Goal: Information Seeking & Learning: Learn about a topic

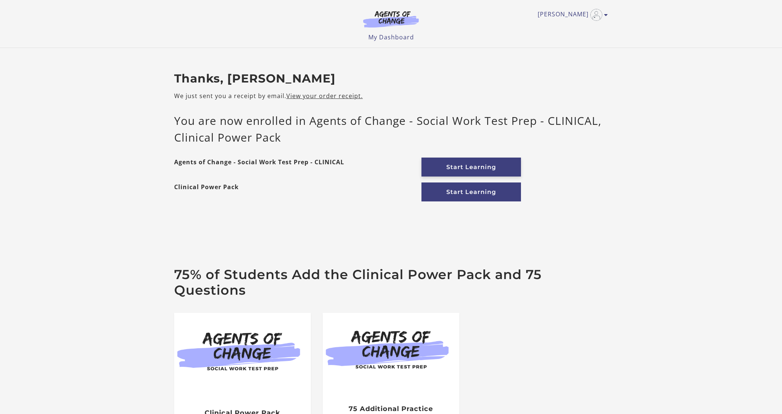
click at [477, 169] on link "Start Learning" at bounding box center [471, 166] width 100 height 19
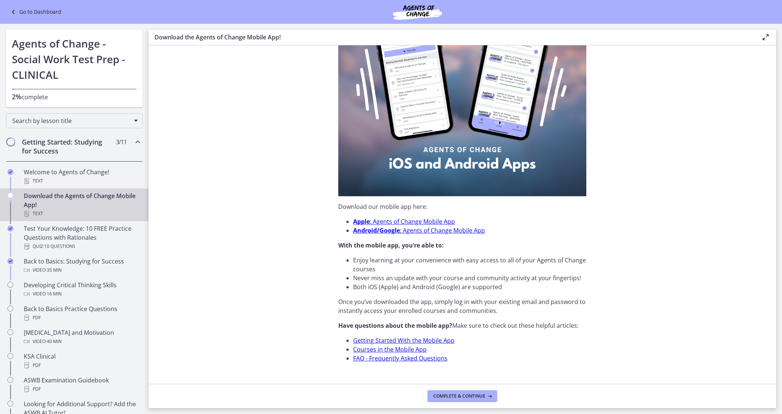
scroll to position [116, 0]
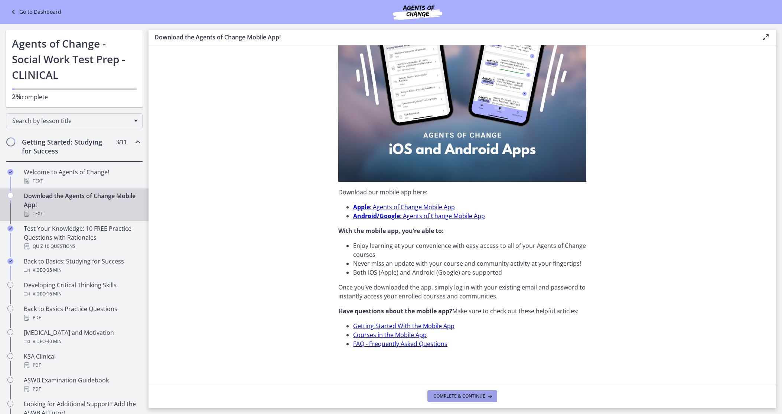
click at [471, 393] on span "Complete & continue" at bounding box center [459, 396] width 52 height 6
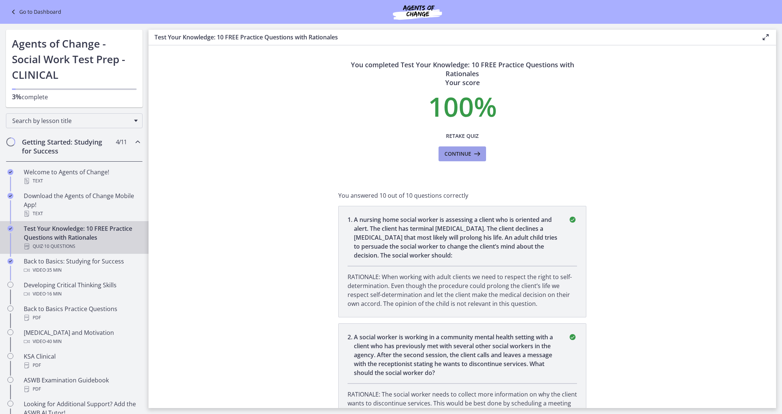
click at [456, 154] on span "Continue" at bounding box center [457, 153] width 27 height 9
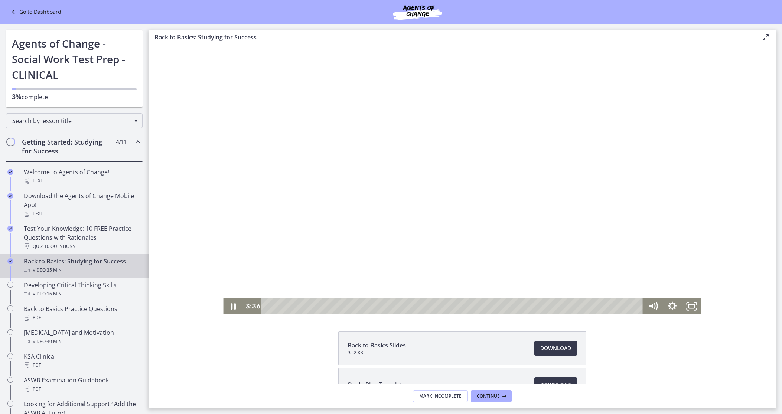
scroll to position [53, 0]
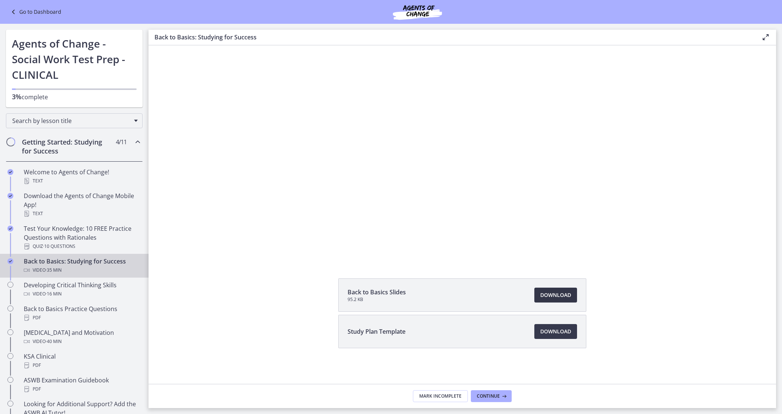
click at [566, 296] on span "Download Opens in a new window" at bounding box center [555, 294] width 31 height 9
click at [494, 398] on span "Continue" at bounding box center [488, 396] width 23 height 6
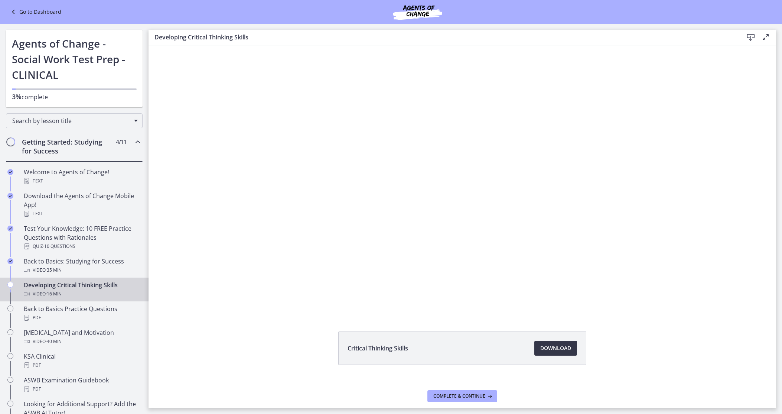
click at [562, 349] on span "Download Opens in a new window" at bounding box center [555, 347] width 31 height 9
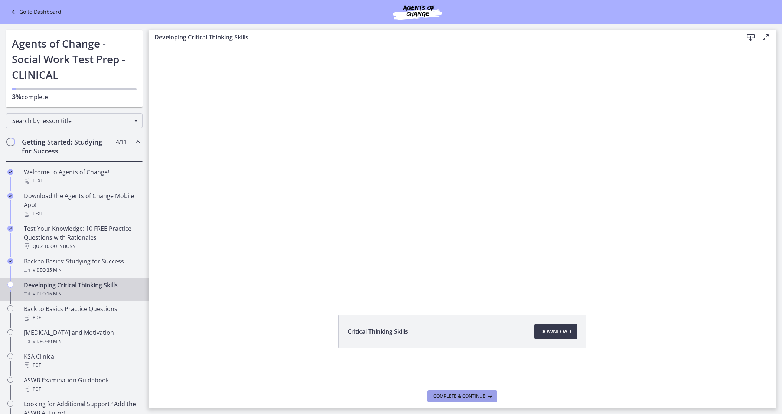
click at [478, 393] on span "Complete & continue" at bounding box center [459, 396] width 52 height 6
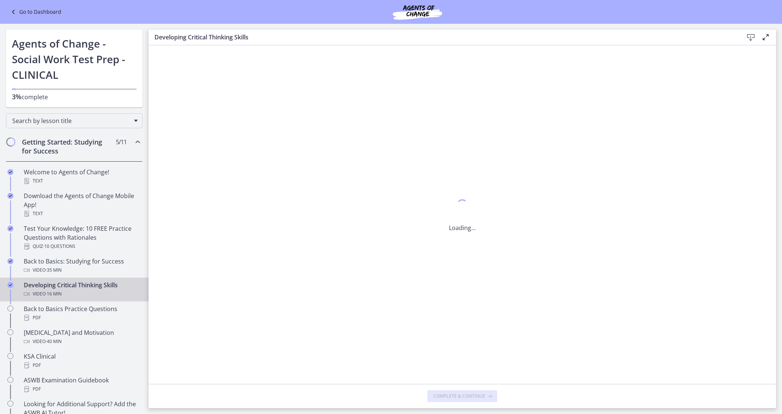
scroll to position [0, 0]
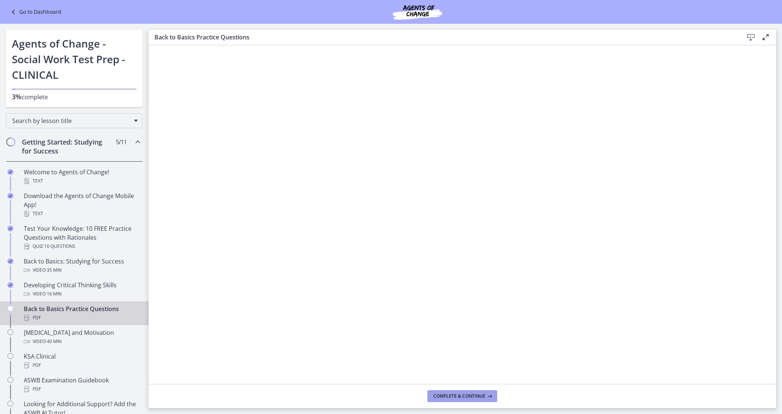
click at [470, 396] on span "Complete & continue" at bounding box center [459, 396] width 52 height 6
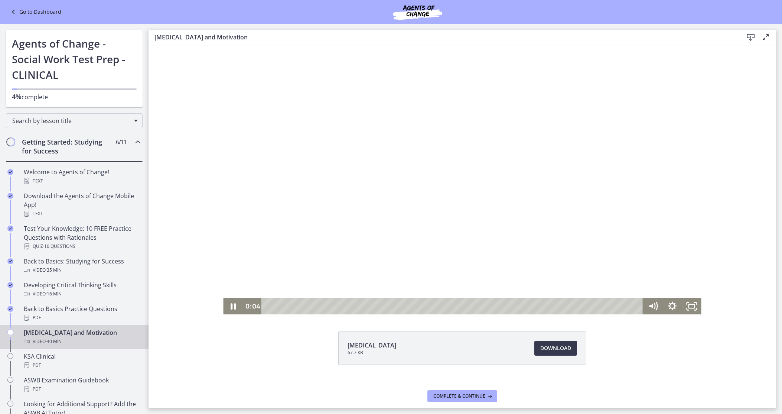
scroll to position [17, 0]
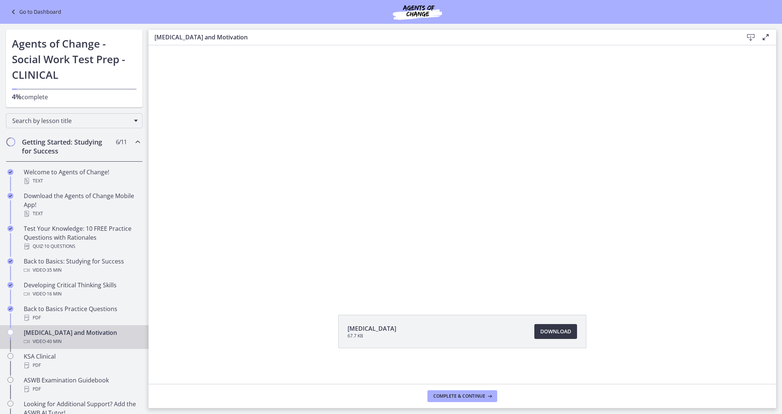
click at [558, 330] on span "Download Opens in a new window" at bounding box center [555, 331] width 31 height 9
click at [466, 395] on span "Complete & continue" at bounding box center [459, 396] width 52 height 6
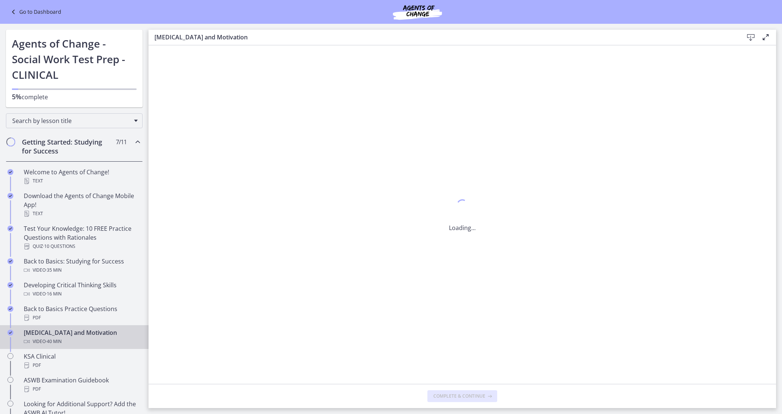
scroll to position [0, 0]
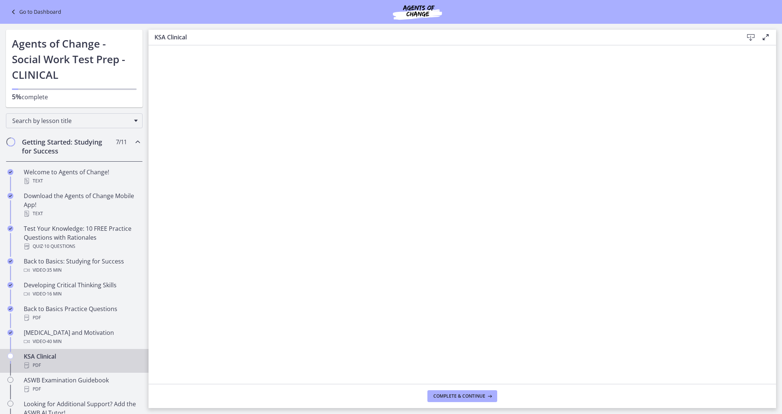
click at [750, 36] on icon at bounding box center [750, 37] width 9 height 9
click at [470, 398] on span "Complete & continue" at bounding box center [459, 396] width 52 height 6
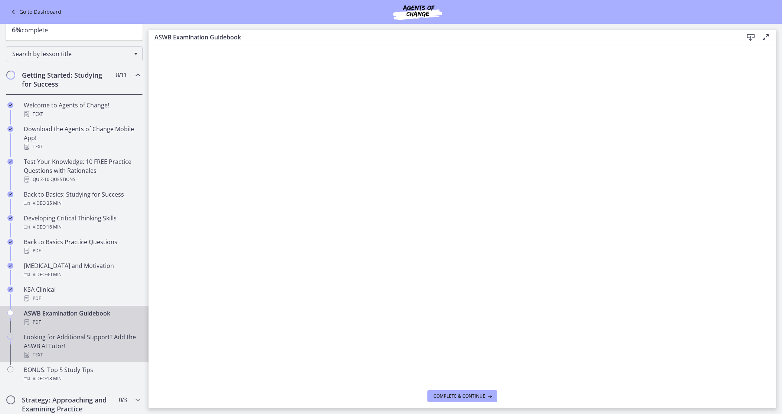
scroll to position [79, 0]
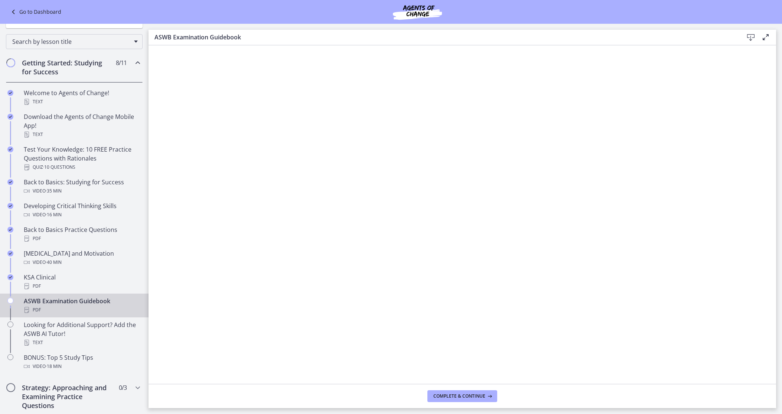
click at [751, 37] on icon at bounding box center [750, 37] width 9 height 9
click at [455, 395] on span "Complete & continue" at bounding box center [459, 396] width 52 height 6
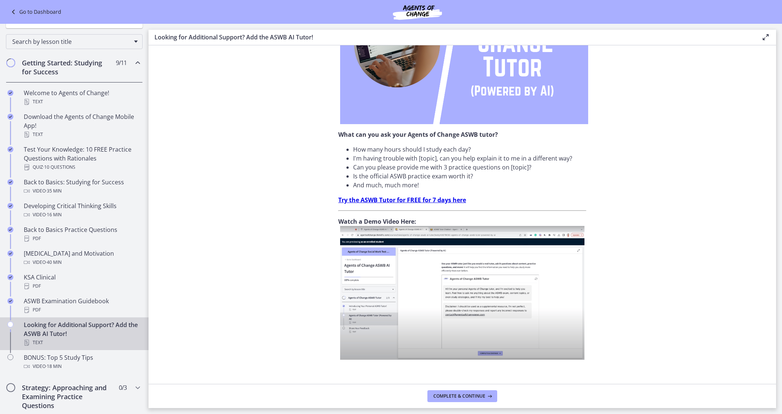
scroll to position [154, 0]
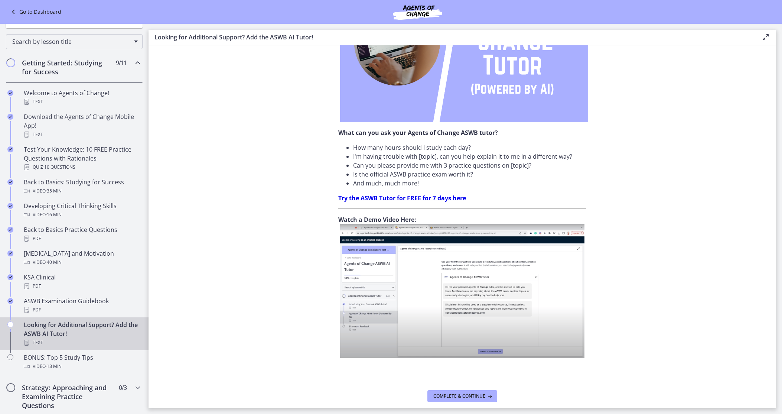
click at [408, 199] on strong "Try the ASWB Tutor for FREE for 7 days here" at bounding box center [402, 198] width 128 height 8
click at [450, 393] on span "Complete & continue" at bounding box center [459, 396] width 52 height 6
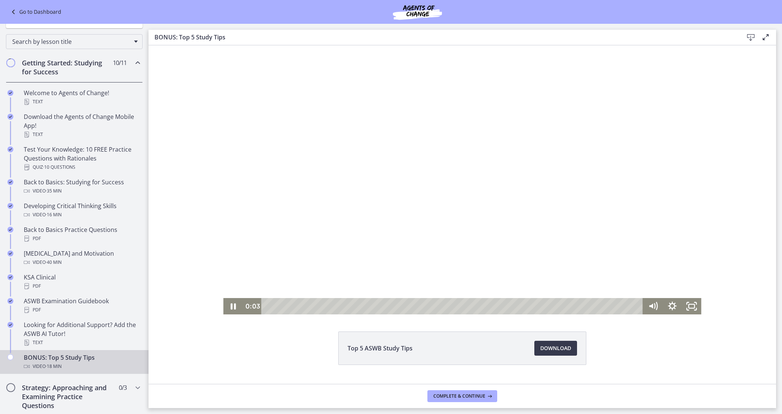
scroll to position [17, 0]
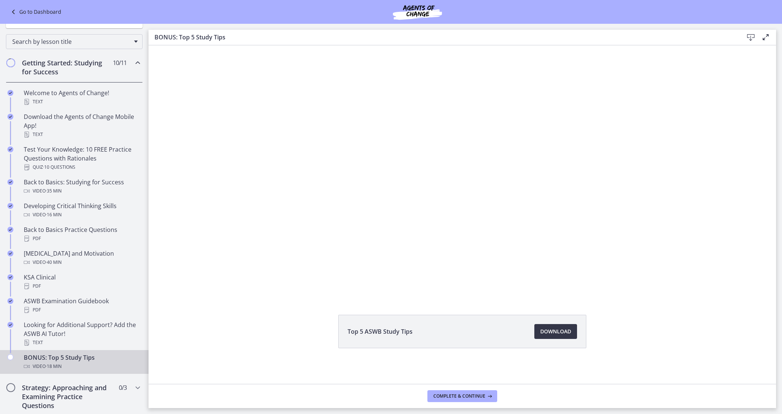
click at [559, 332] on span "Download Opens in a new window" at bounding box center [555, 331] width 31 height 9
click at [461, 397] on span "Complete & continue" at bounding box center [459, 396] width 52 height 6
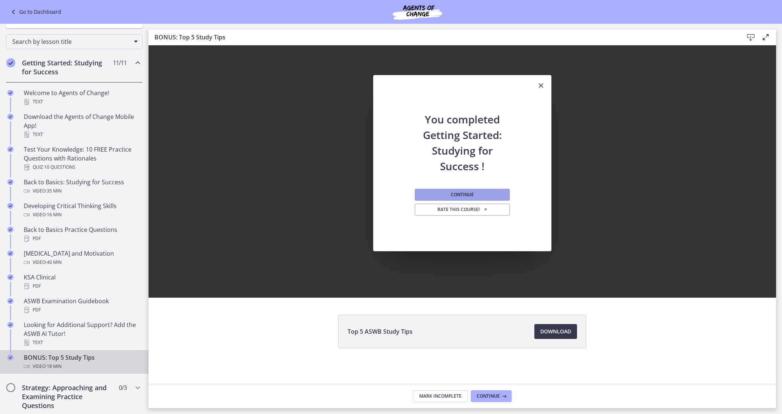
click at [475, 194] on button "Continue" at bounding box center [462, 195] width 95 height 12
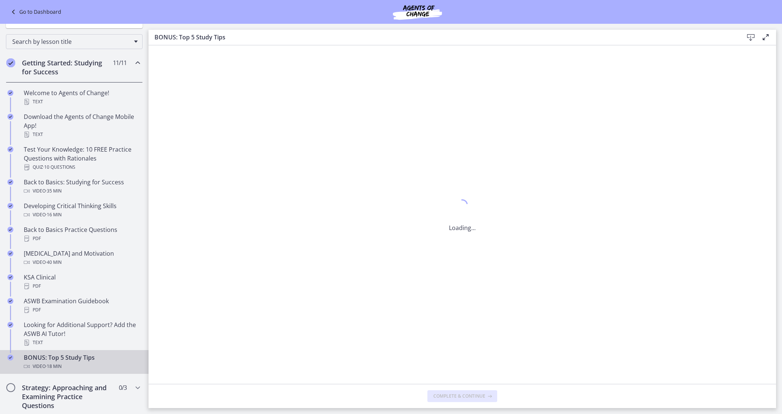
scroll to position [0, 0]
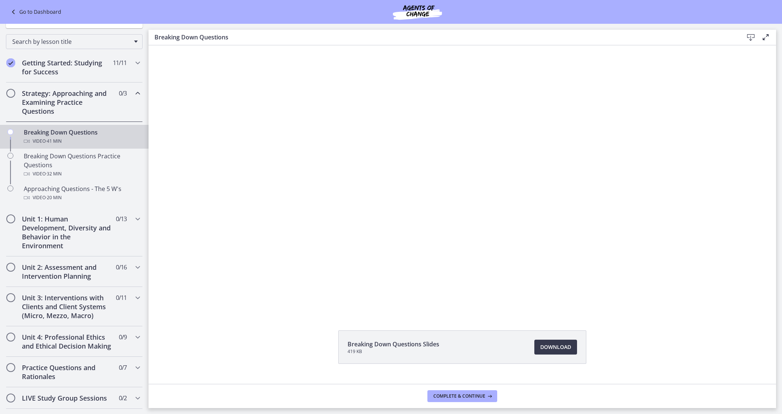
scroll to position [17, 0]
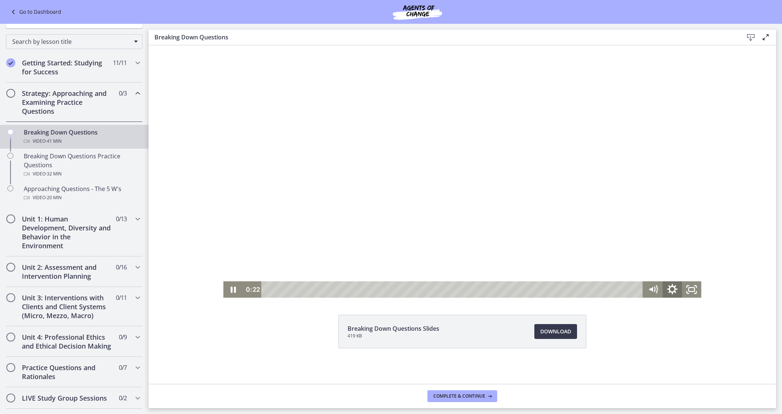
click at [672, 290] on icon "Show settings menu" at bounding box center [672, 290] width 23 height 20
click at [695, 255] on span "1x" at bounding box center [684, 256] width 24 height 16
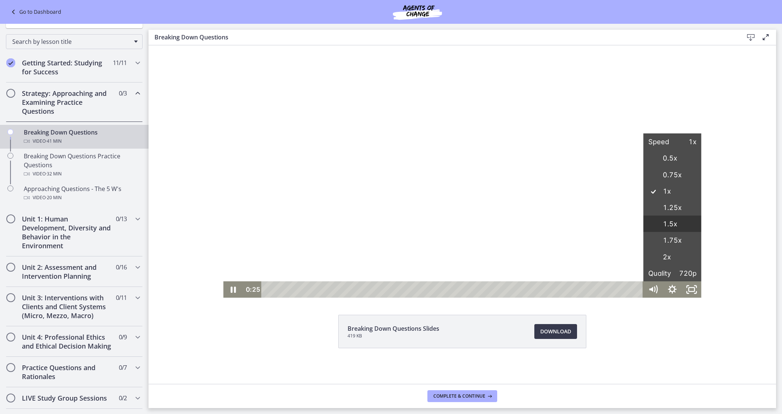
click at [680, 225] on label "1.5x" at bounding box center [672, 223] width 58 height 17
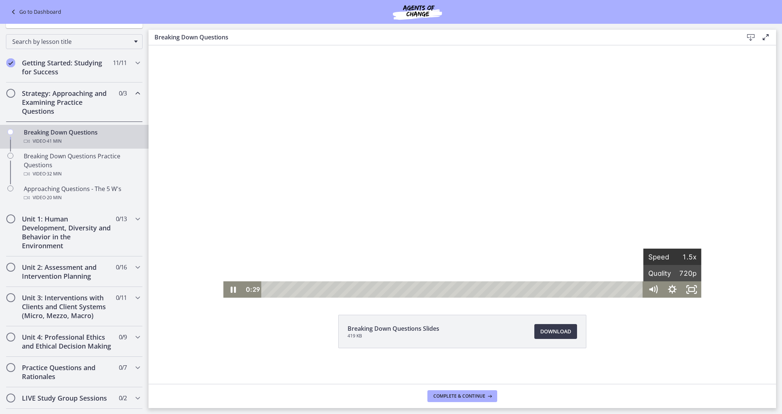
click at [690, 258] on span "1.5x" at bounding box center [684, 256] width 24 height 16
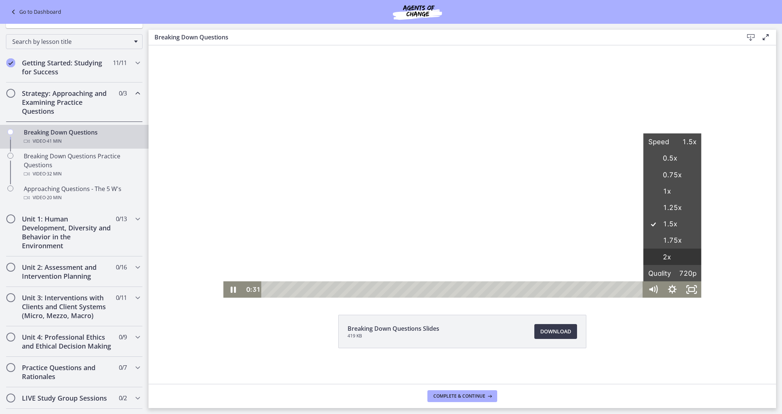
click at [674, 260] on label "2x" at bounding box center [672, 256] width 58 height 17
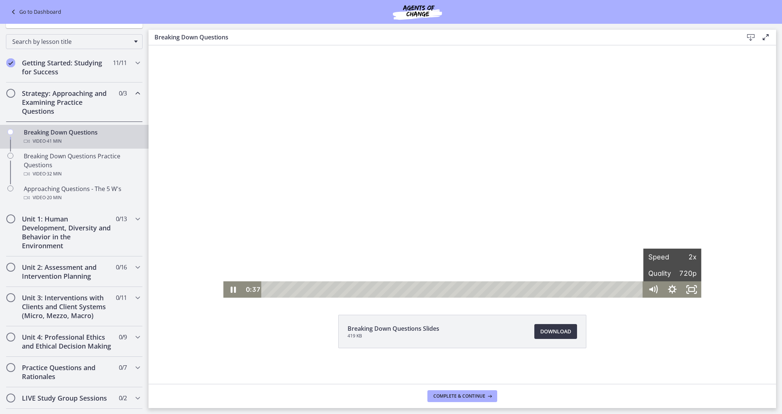
click at [560, 332] on span "Download Opens in a new window" at bounding box center [555, 331] width 31 height 9
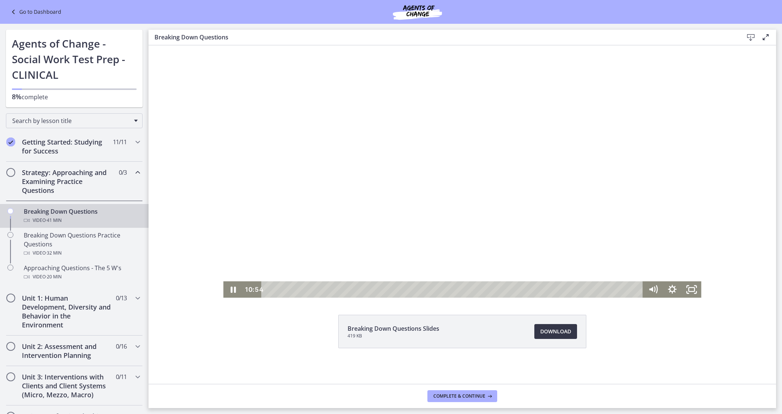
scroll to position [0, 0]
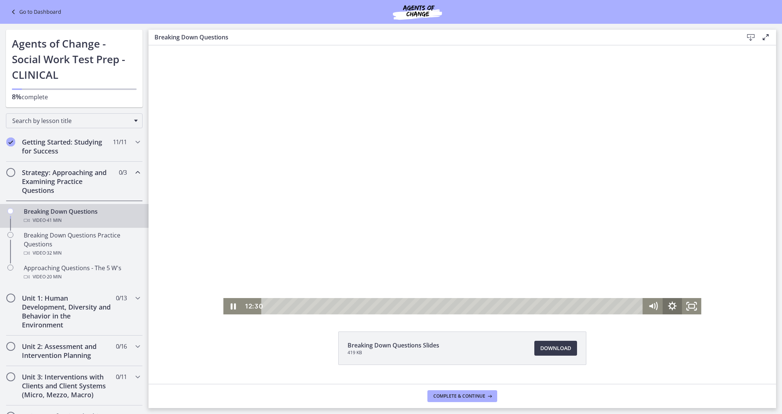
click at [673, 306] on icon "Show settings menu" at bounding box center [672, 306] width 19 height 16
click at [694, 274] on span "2x" at bounding box center [684, 273] width 24 height 16
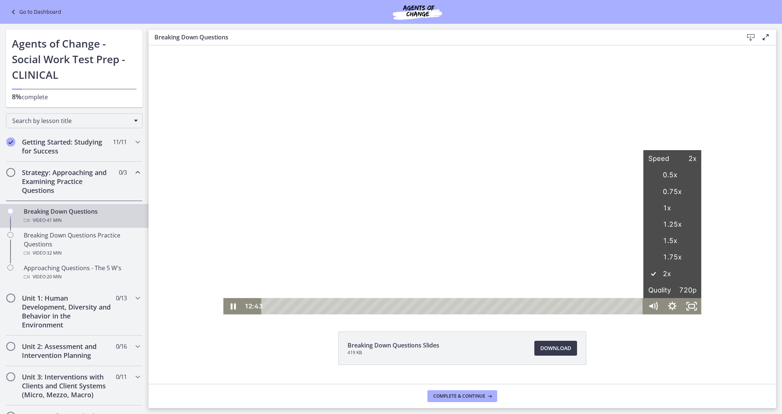
click at [690, 329] on div "Breaking Down Questions Slides 419 KB Download Opens in a new window" at bounding box center [462, 214] width 627 height 338
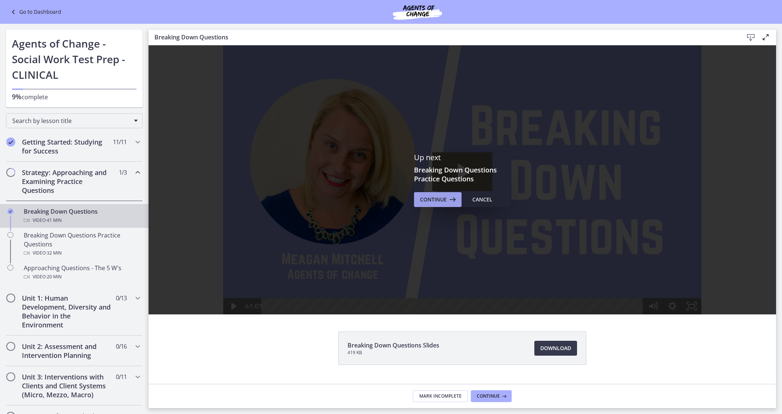
click at [434, 198] on span "Continue" at bounding box center [433, 199] width 27 height 9
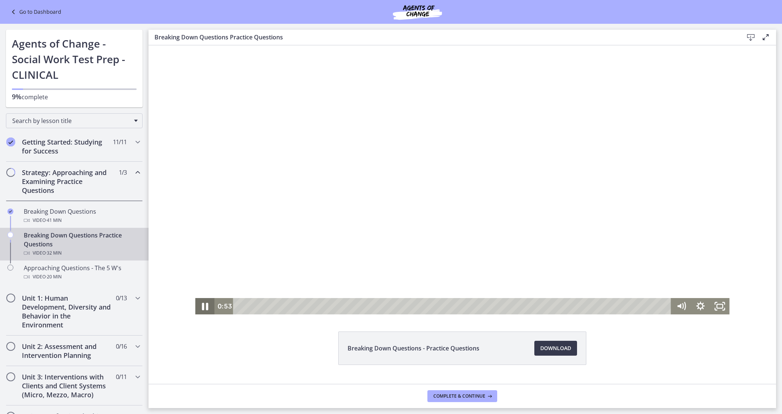
click at [204, 306] on icon "Pause" at bounding box center [205, 306] width 6 height 7
click at [204, 306] on icon "Play Video" at bounding box center [205, 306] width 5 height 7
click at [700, 305] on icon "Show settings menu" at bounding box center [700, 306] width 19 height 16
click at [205, 304] on icon "Pause" at bounding box center [204, 306] width 23 height 20
click at [343, 306] on div "7:37" at bounding box center [453, 306] width 426 height 16
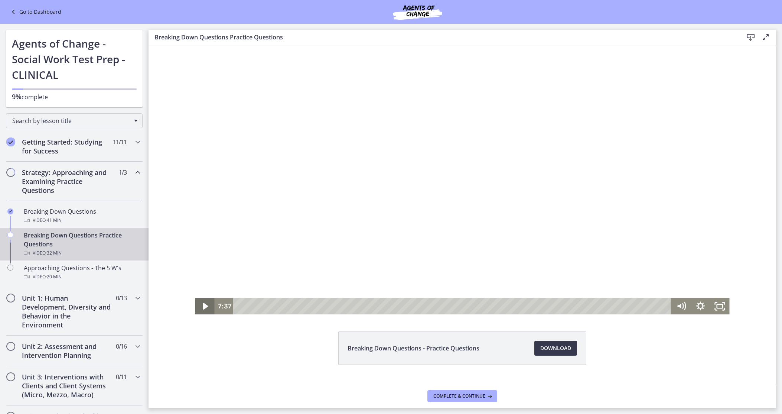
click at [205, 306] on icon "Play Video" at bounding box center [205, 306] width 5 height 7
click at [205, 307] on icon "Pause" at bounding box center [204, 306] width 19 height 16
drag, startPoint x: 365, startPoint y: 306, endPoint x: 396, endPoint y: 306, distance: 30.4
click at [396, 306] on div "Playbar" at bounding box center [396, 306] width 6 height 6
click at [205, 305] on icon "Play Video" at bounding box center [205, 306] width 5 height 7
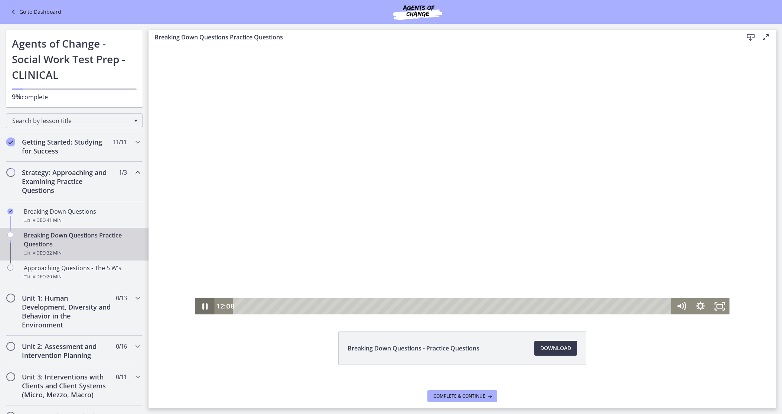
click at [205, 305] on icon "Pause" at bounding box center [204, 306] width 19 height 16
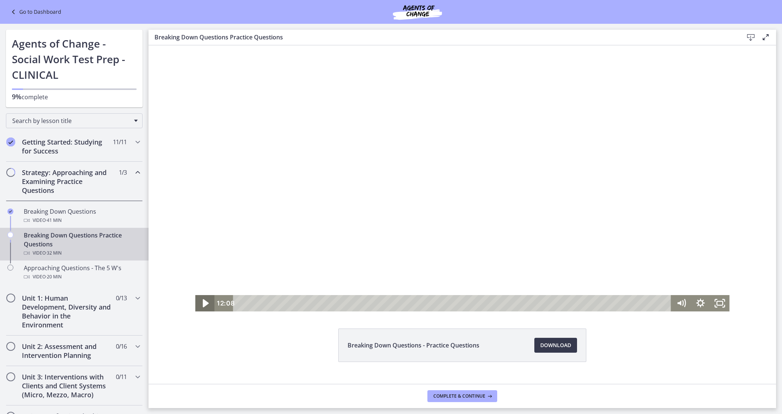
click at [205, 305] on icon "Play Video" at bounding box center [205, 303] width 23 height 20
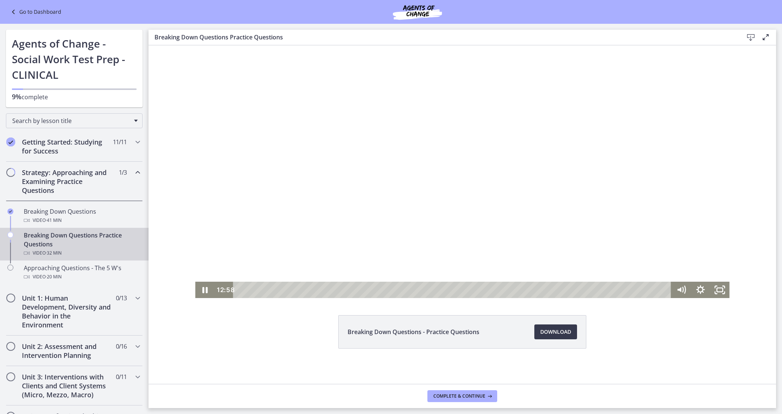
scroll to position [17, 0]
click at [202, 289] on icon "Pause" at bounding box center [204, 289] width 19 height 16
drag, startPoint x: 420, startPoint y: 289, endPoint x: 451, endPoint y: 288, distance: 31.6
click at [451, 288] on div "Playbar" at bounding box center [452, 290] width 6 height 6
click at [203, 288] on icon "Play Video" at bounding box center [205, 290] width 23 height 20
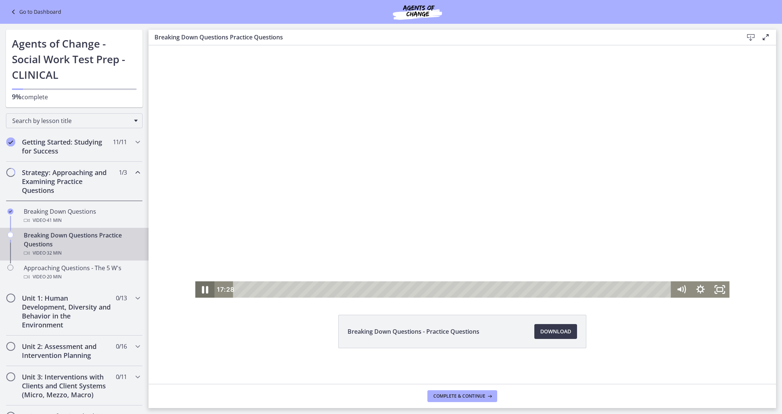
click at [203, 290] on icon "Pause" at bounding box center [205, 289] width 6 height 7
click at [205, 290] on icon "Play Video" at bounding box center [205, 289] width 5 height 7
drag, startPoint x: 475, startPoint y: 289, endPoint x: 516, endPoint y: 290, distance: 40.8
click at [516, 290] on div "Playbar" at bounding box center [516, 290] width 6 height 6
click at [205, 288] on icon "Pause" at bounding box center [204, 289] width 19 height 16
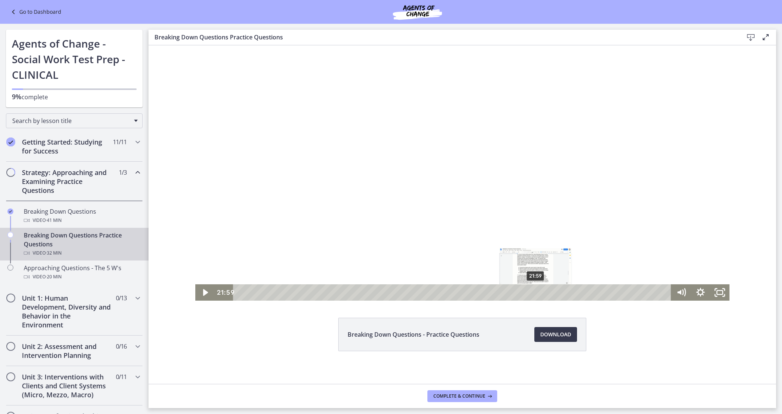
scroll to position [13, 0]
drag, startPoint x: 535, startPoint y: 292, endPoint x: 590, endPoint y: 294, distance: 54.6
click at [590, 295] on div "Playbar" at bounding box center [590, 293] width 6 height 6
click at [203, 291] on icon "Play Video" at bounding box center [205, 292] width 5 height 7
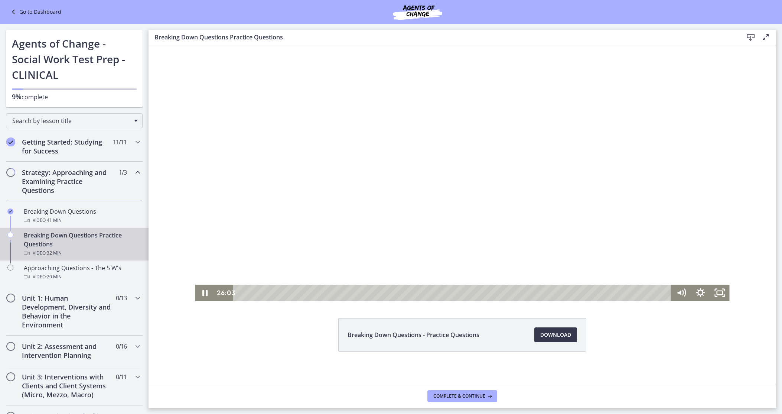
scroll to position [17, 0]
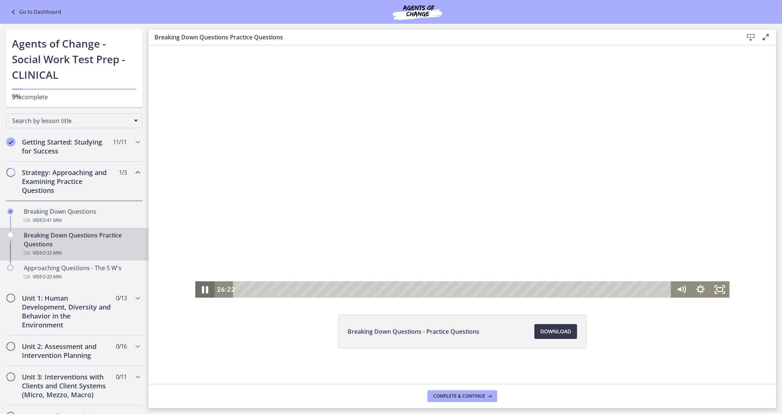
click at [205, 289] on icon "Pause" at bounding box center [204, 290] width 23 height 20
drag, startPoint x: 596, startPoint y: 288, endPoint x: 646, endPoint y: 288, distance: 50.9
click at [646, 288] on div "Playbar" at bounding box center [646, 290] width 6 height 6
click at [205, 290] on icon "Play Video" at bounding box center [205, 289] width 5 height 7
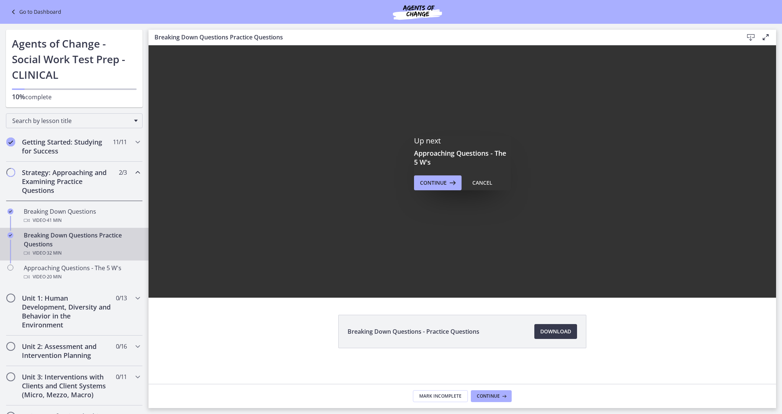
scroll to position [0, 0]
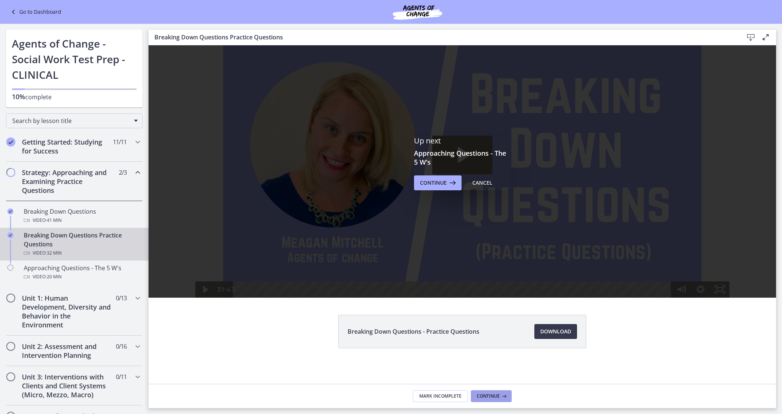
click at [483, 396] on span "Continue" at bounding box center [488, 396] width 23 height 6
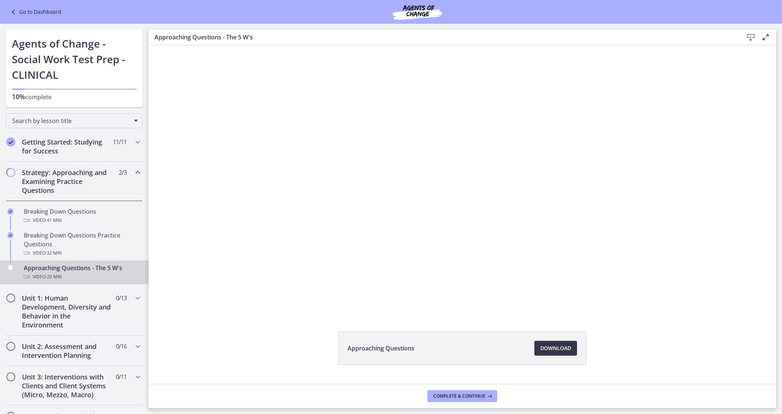
click at [563, 350] on span "Download Opens in a new window" at bounding box center [555, 347] width 31 height 9
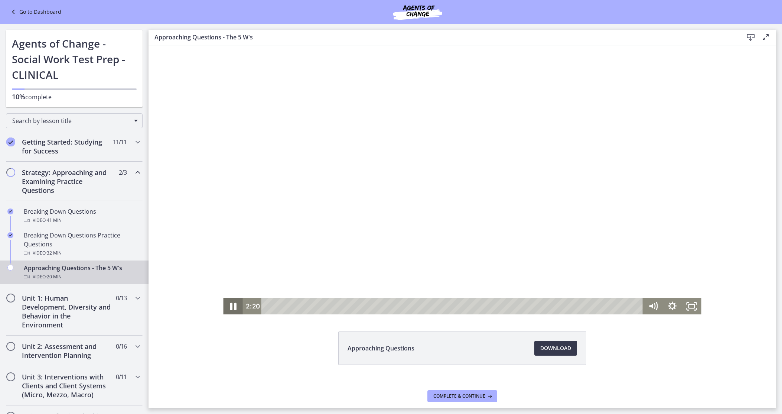
drag, startPoint x: 229, startPoint y: 306, endPoint x: 235, endPoint y: 303, distance: 7.3
click at [229, 306] on icon "Pause" at bounding box center [232, 306] width 23 height 20
